Goal: Information Seeking & Learning: Learn about a topic

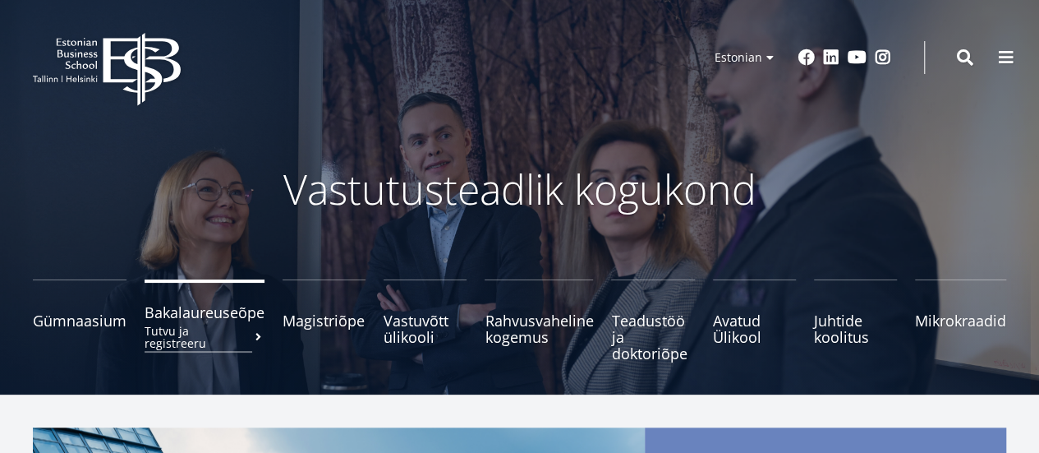
click at [200, 315] on span "Bakalaureuseõpe Tutvu ja registreeru" at bounding box center [205, 312] width 120 height 16
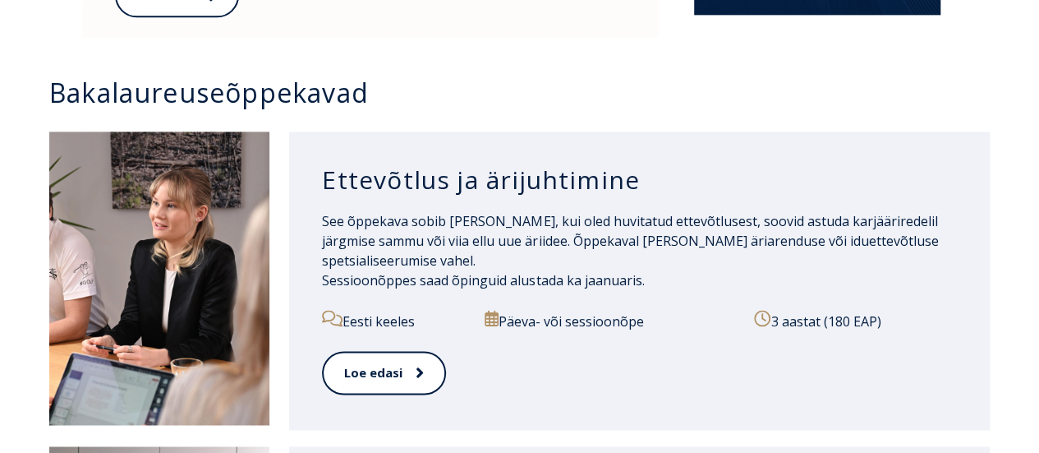
scroll to position [1123, 0]
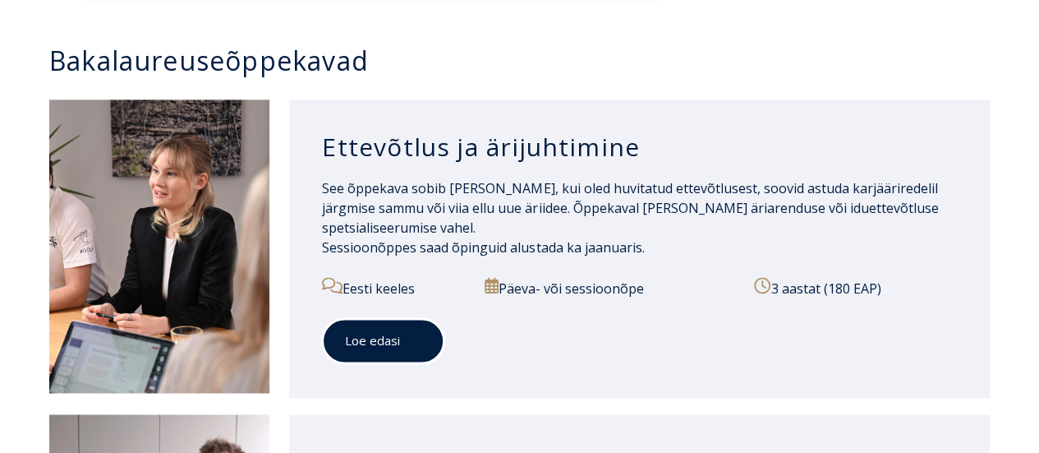
click at [376, 337] on link "Loe edasi" at bounding box center [383, 340] width 122 height 45
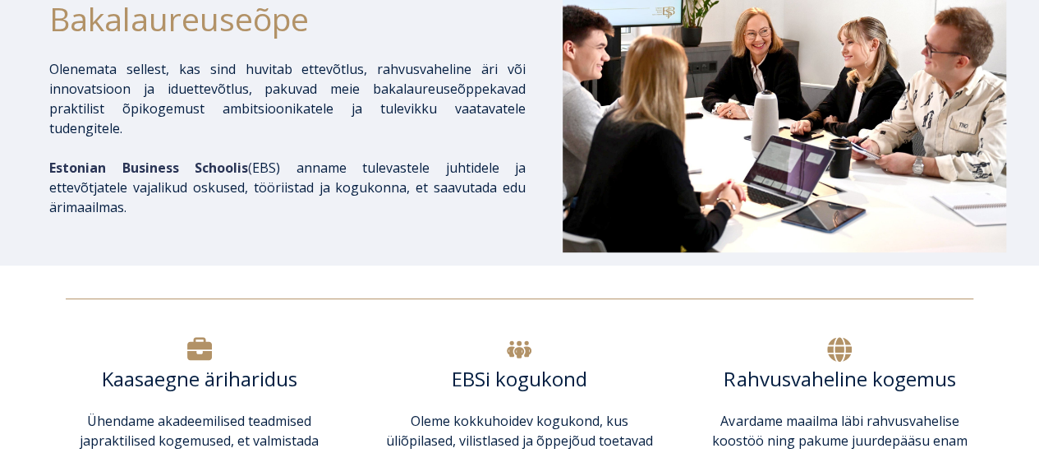
scroll to position [278, 0]
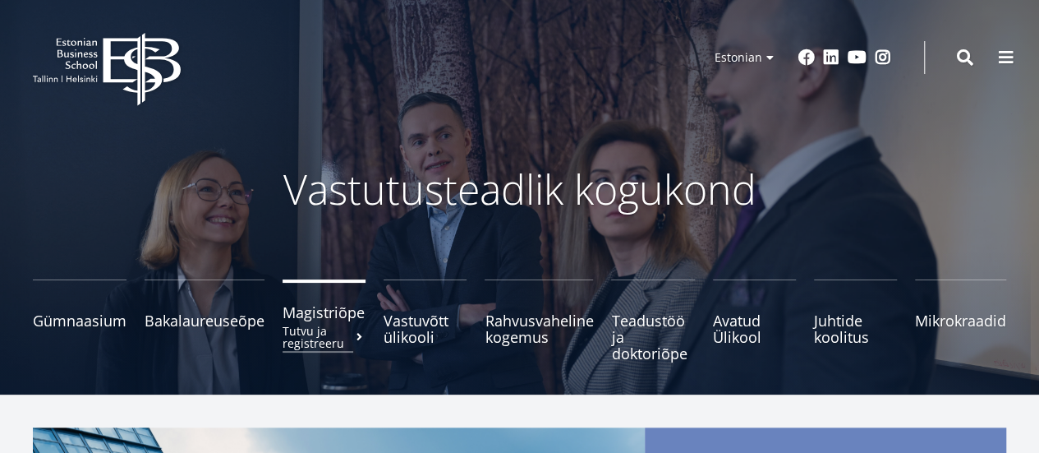
click at [318, 320] on span "Magistriõpe Tutvu ja registreeru" at bounding box center [324, 312] width 83 height 16
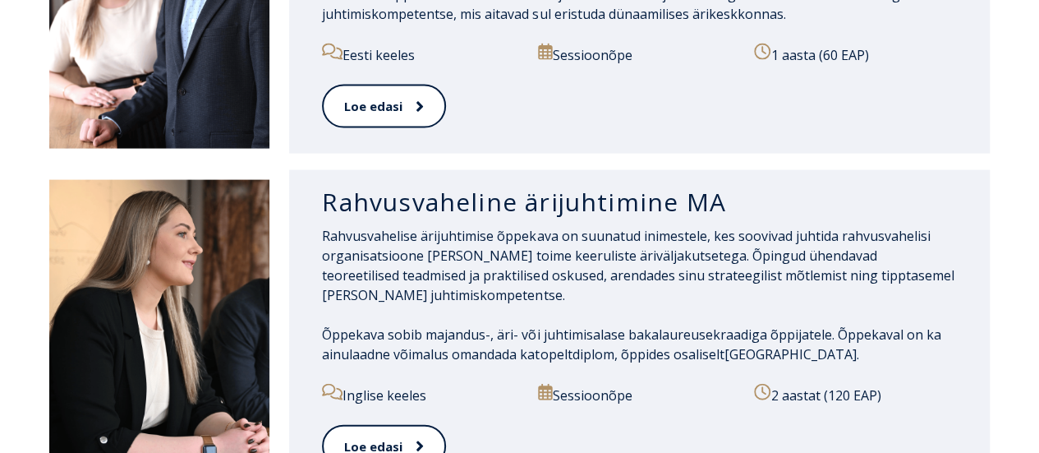
scroll to position [1692, 0]
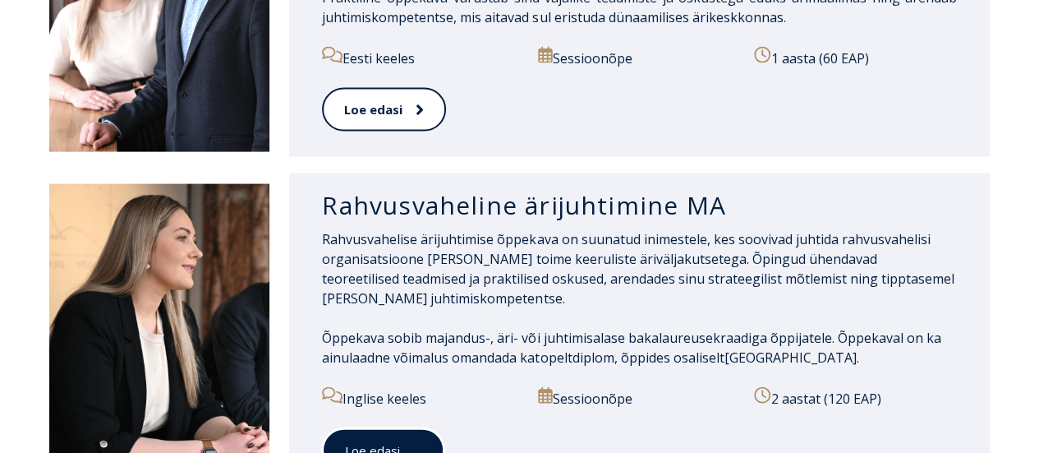
click at [394, 428] on link "Loe edasi" at bounding box center [383, 450] width 122 height 45
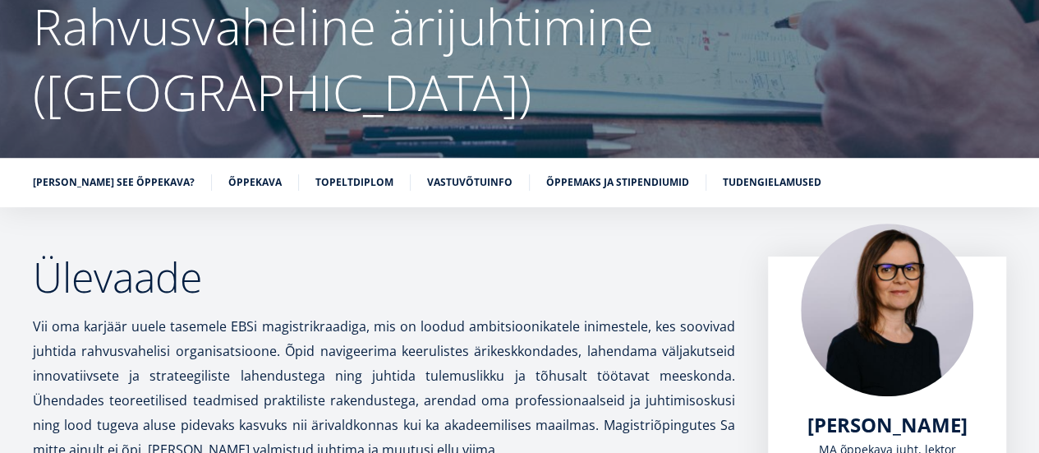
scroll to position [169, 0]
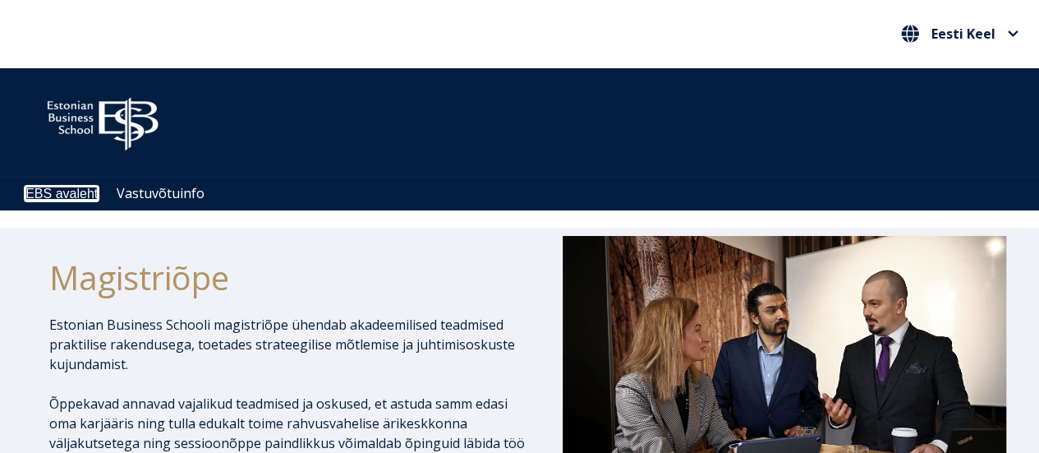
click at [57, 188] on link "EBS avaleht" at bounding box center [61, 193] width 72 height 14
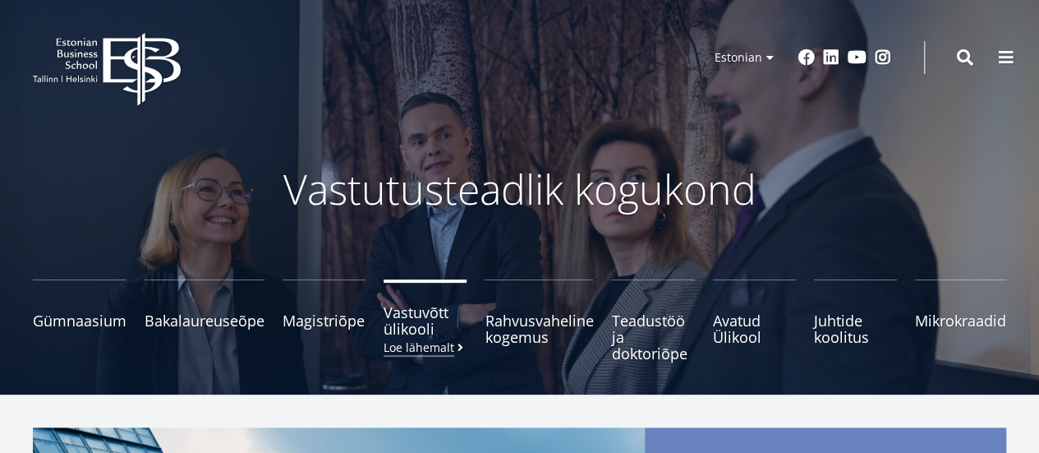
click at [409, 324] on span "Vastuvõtt ülikooli Loe lähemalt" at bounding box center [425, 320] width 83 height 33
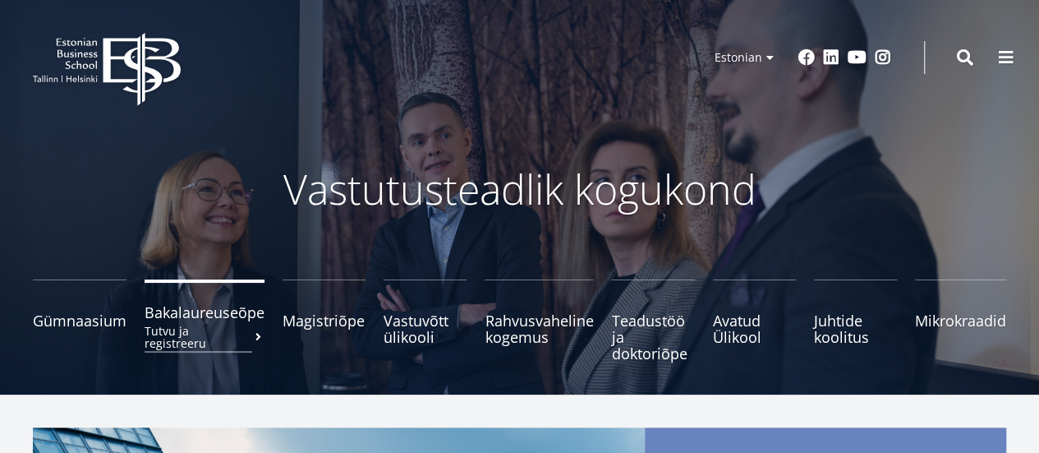
click at [194, 326] on small "Tutvu ja registreeru" at bounding box center [205, 336] width 120 height 25
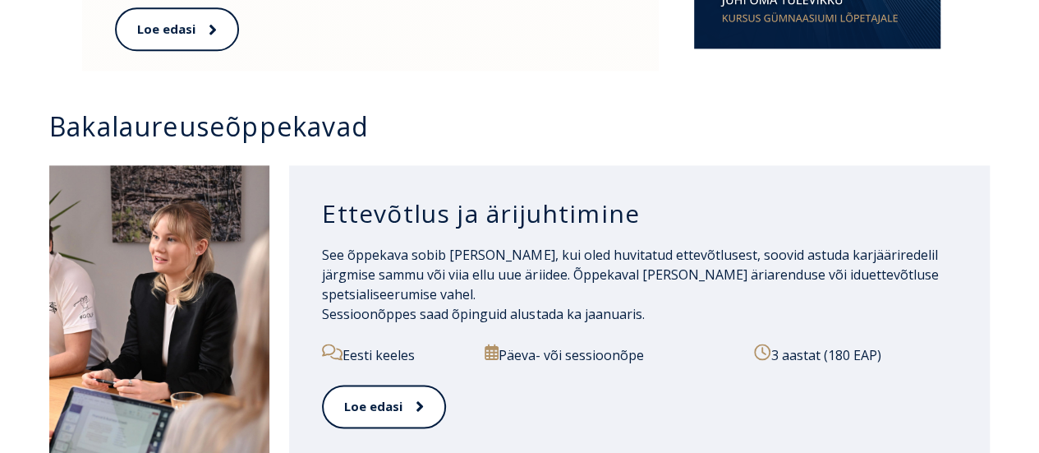
scroll to position [1051, 0]
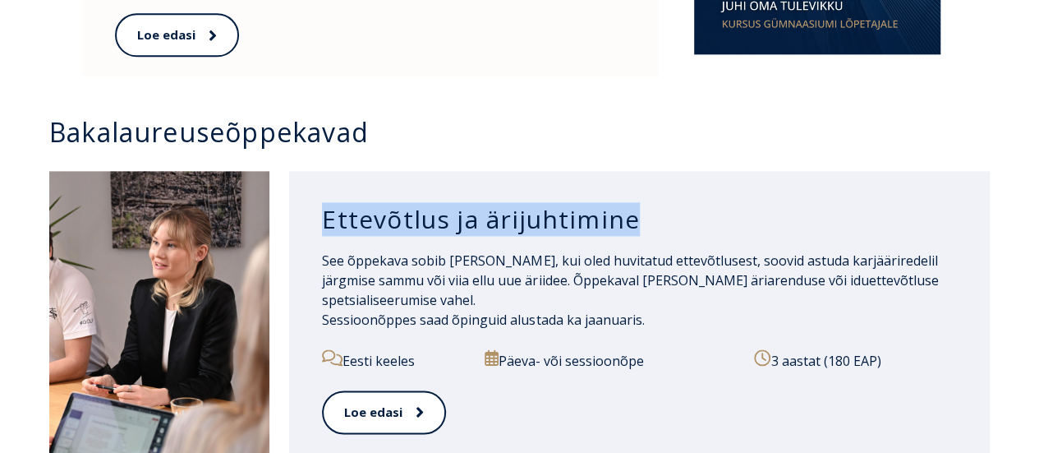
drag, startPoint x: 323, startPoint y: 208, endPoint x: 634, endPoint y: 199, distance: 311.4
click at [634, 204] on h3 "Ettevõtlus ja ärijuhtimine" at bounding box center [639, 219] width 635 height 31
copy h3 "Ettevõtlus ja ärijuhtimine"
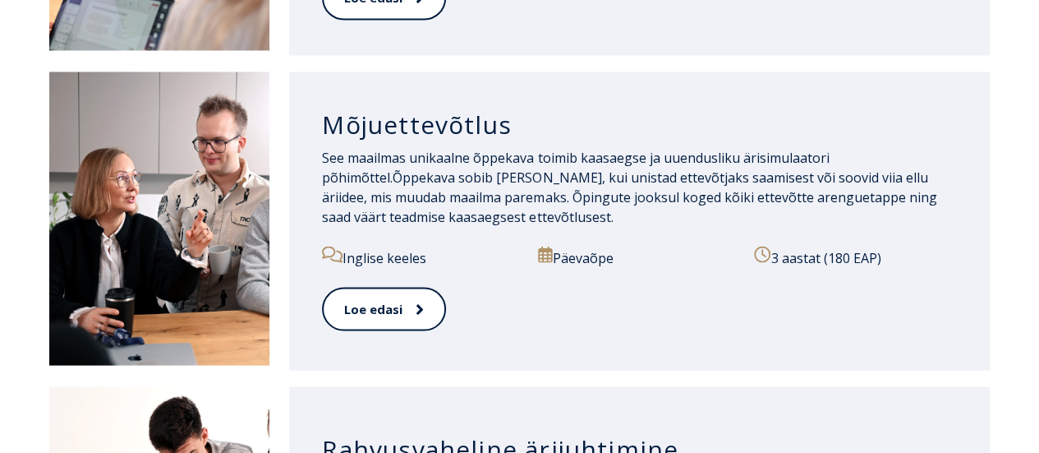
scroll to position [1467, 0]
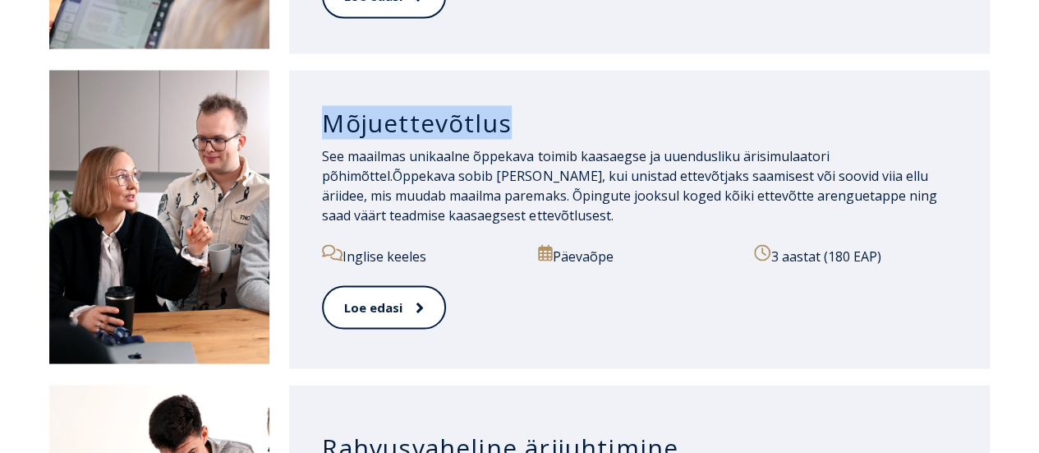
drag, startPoint x: 329, startPoint y: 106, endPoint x: 508, endPoint y: 110, distance: 178.3
click at [508, 110] on h3 "Mõjuettevõtlus" at bounding box center [639, 122] width 635 height 31
copy h3 "Mõjuettevõtlus"
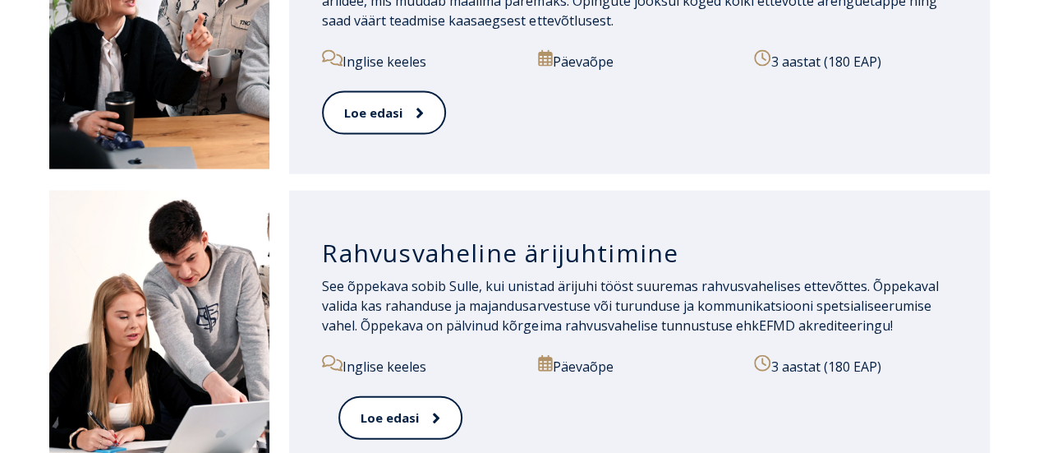
scroll to position [1662, 0]
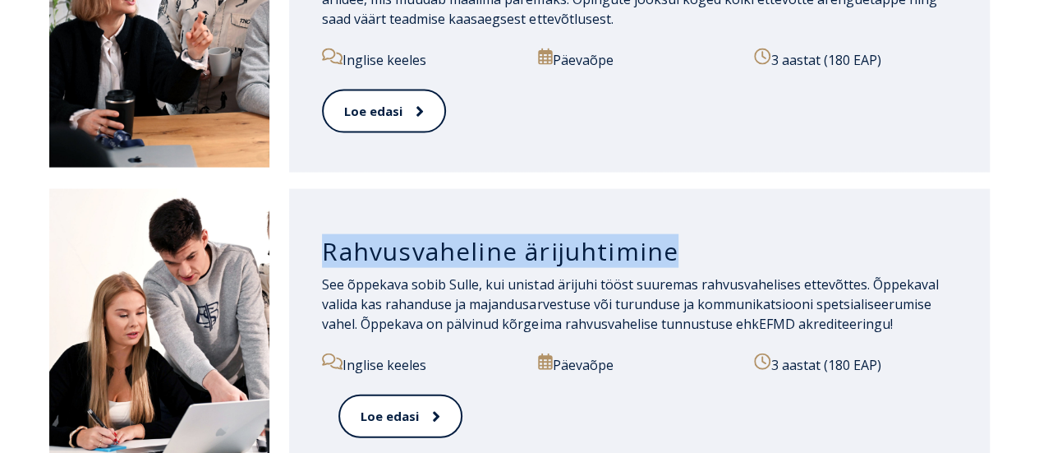
drag, startPoint x: 320, startPoint y: 236, endPoint x: 682, endPoint y: 236, distance: 361.4
click at [682, 236] on div "Rahvusvaheline ärijuhtimine See õppekava sobib Sulle, kui unistad ärijuhi tööst…" at bounding box center [639, 338] width 701 height 298
copy h3 "Rahvusvaheline ärijuhtimine"
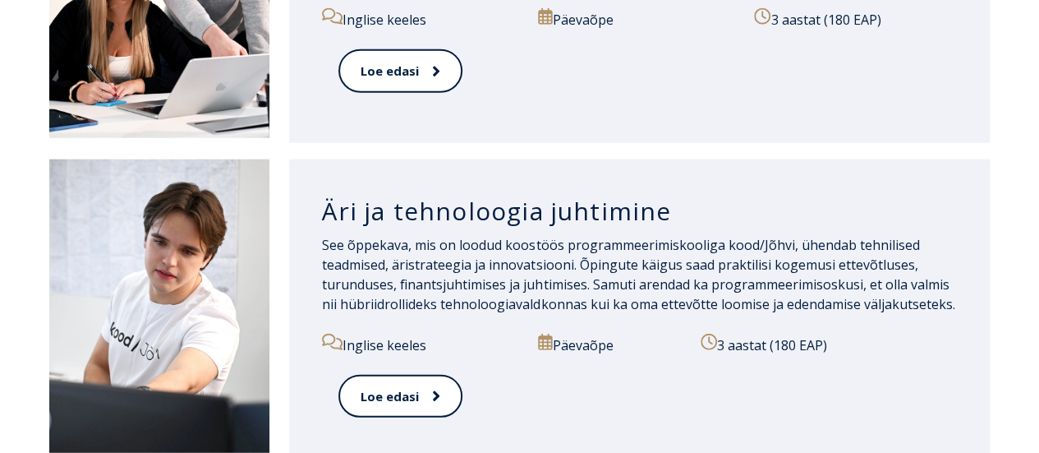
scroll to position [2025, 0]
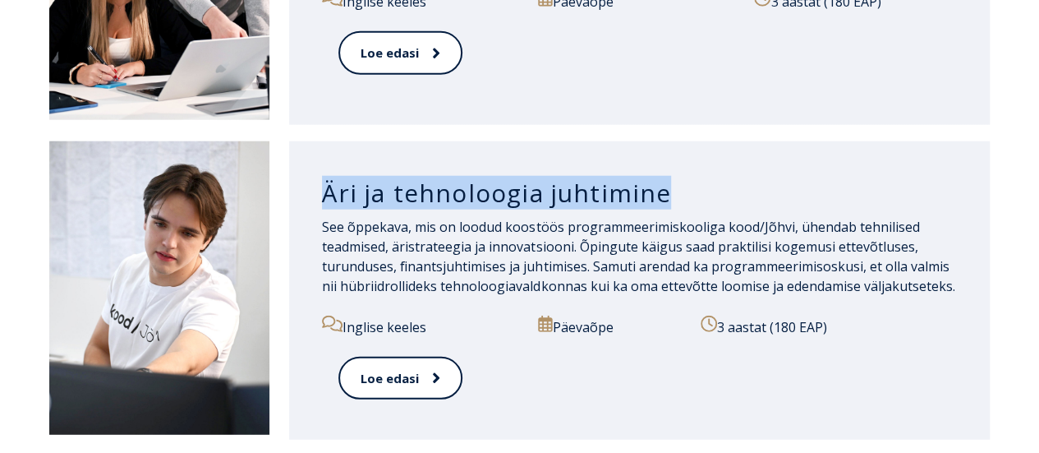
drag, startPoint x: 324, startPoint y: 174, endPoint x: 669, endPoint y: 177, distance: 345.0
click at [669, 177] on h3 "Äri ja tehnoloogia juhtimine" at bounding box center [639, 192] width 635 height 31
copy h3 "Äri ja tehnoloogia juhtimine"
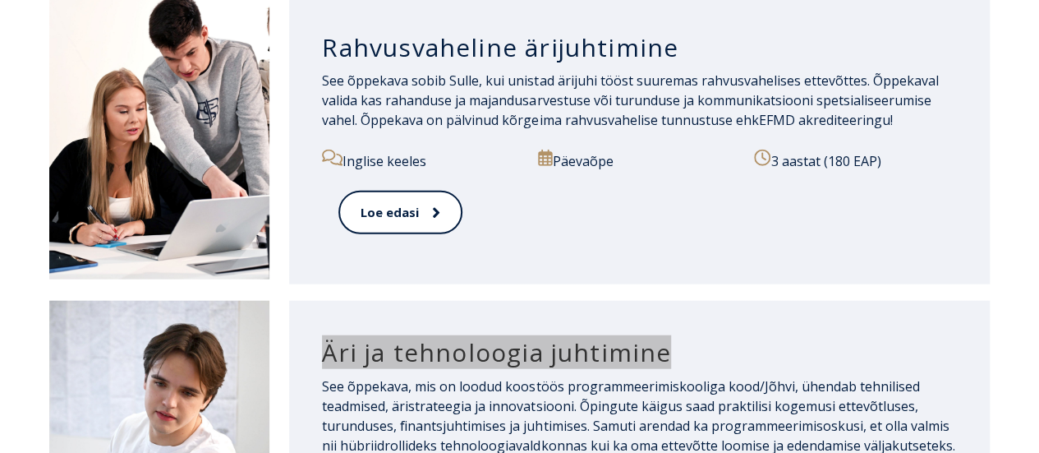
scroll to position [1850, 0]
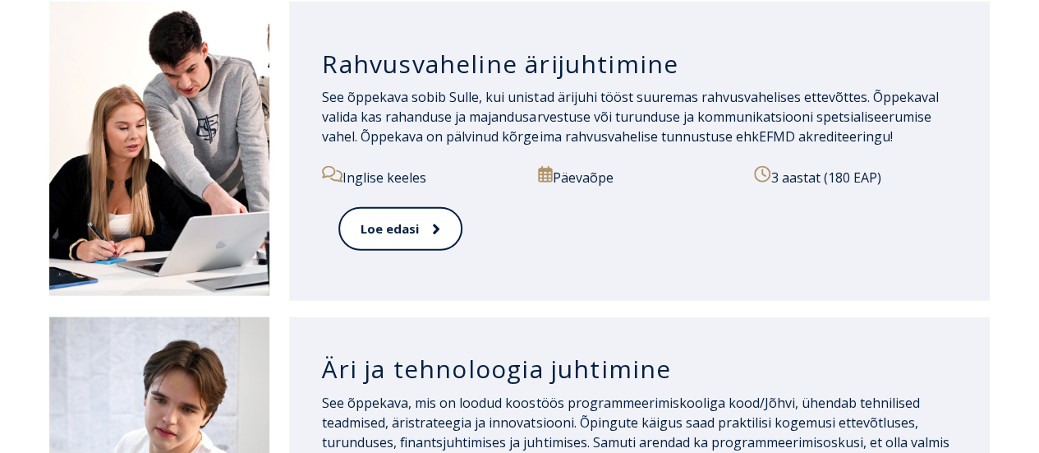
click at [3, 121] on div "Rahvusvaheline ärijuhtimine See õppekava sobib Sulle, kui unistad ärijuhi tööst…" at bounding box center [519, 150] width 1039 height 315
